Goal: Transaction & Acquisition: Purchase product/service

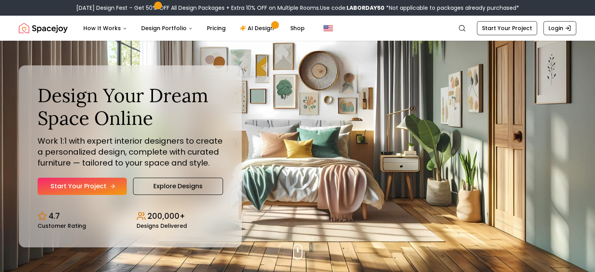
click at [86, 182] on link "Start Your Project" at bounding box center [82, 186] width 89 height 17
click at [198, 189] on link "Explore Designs" at bounding box center [178, 186] width 90 height 17
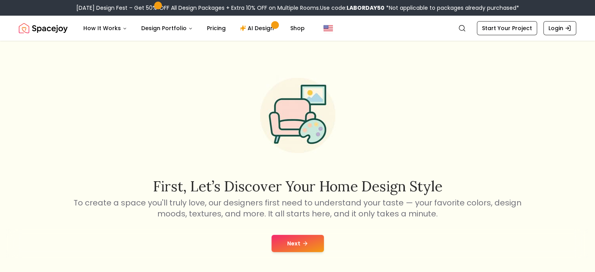
click at [280, 243] on button "Next" at bounding box center [298, 243] width 52 height 17
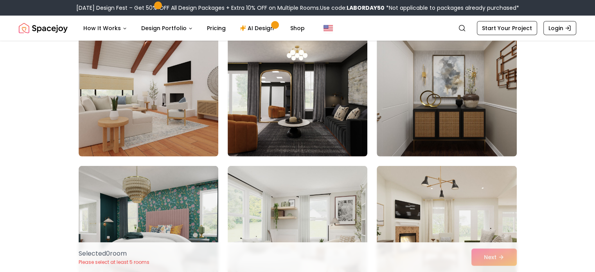
scroll to position [2358, 0]
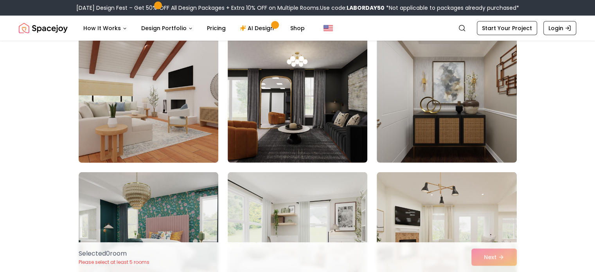
click at [188, 136] on img at bounding box center [148, 100] width 147 height 132
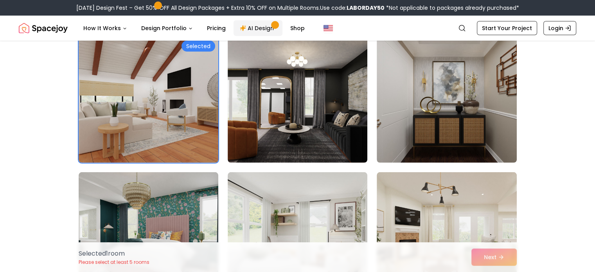
click at [260, 30] on link "AI Design" at bounding box center [258, 28] width 49 height 16
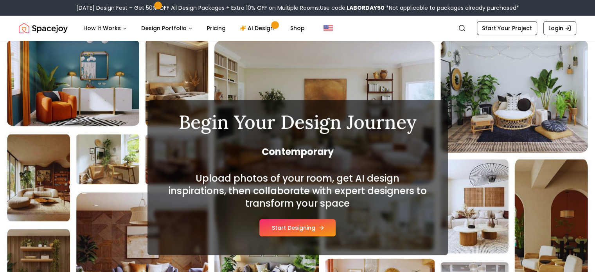
click at [306, 229] on button "Start Designing" at bounding box center [298, 227] width 76 height 17
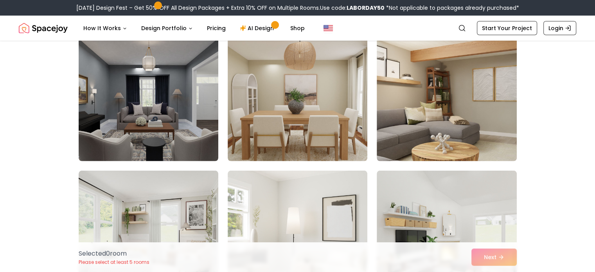
scroll to position [1519, 0]
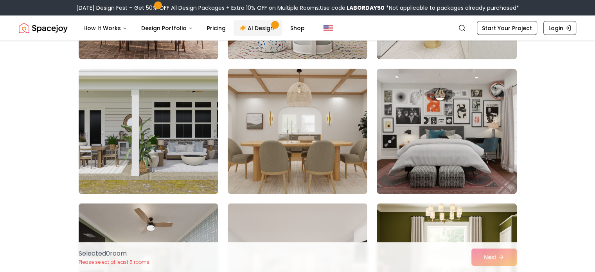
click at [265, 31] on link "AI Design" at bounding box center [258, 28] width 49 height 16
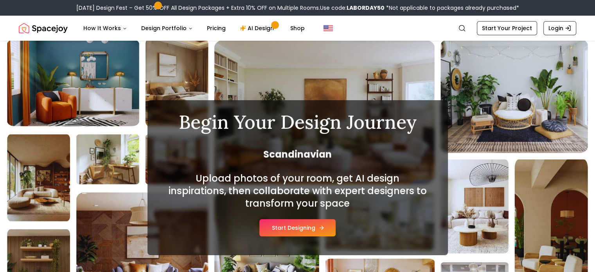
click at [292, 227] on button "Start Designing" at bounding box center [298, 227] width 76 height 17
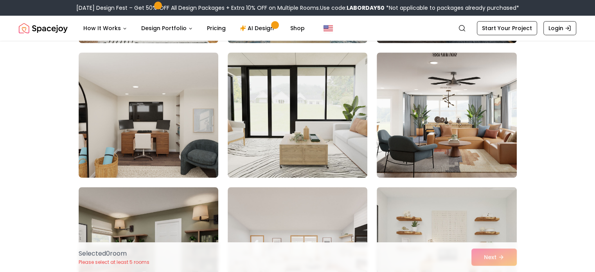
scroll to position [247, 0]
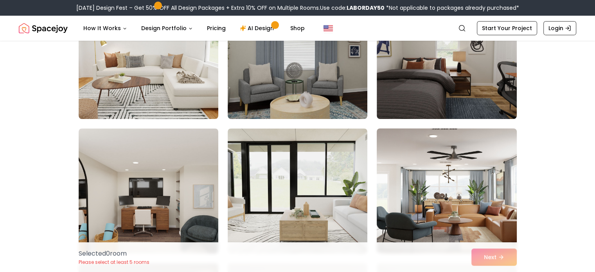
click at [463, 216] on img at bounding box center [446, 191] width 147 height 132
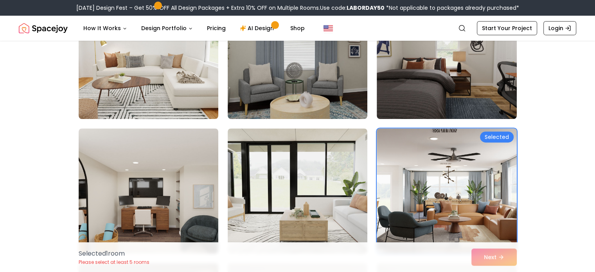
click at [494, 255] on div "Selected 1 room Please select at least 5 rooms Next" at bounding box center [297, 257] width 451 height 30
click at [258, 26] on link "AI Design" at bounding box center [258, 28] width 49 height 16
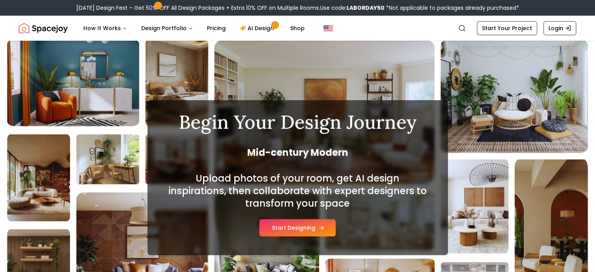
click at [312, 227] on button "Start Designing" at bounding box center [298, 227] width 76 height 17
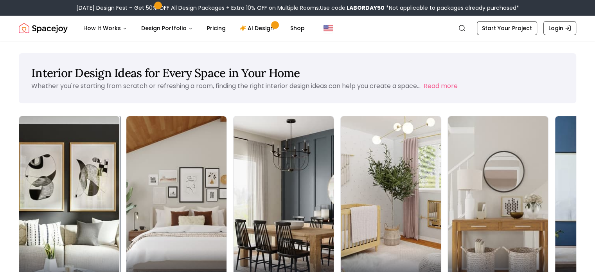
click at [60, 249] on div "Living Room" at bounding box center [69, 271] width 100 height 44
